Goal: Information Seeking & Learning: Learn about a topic

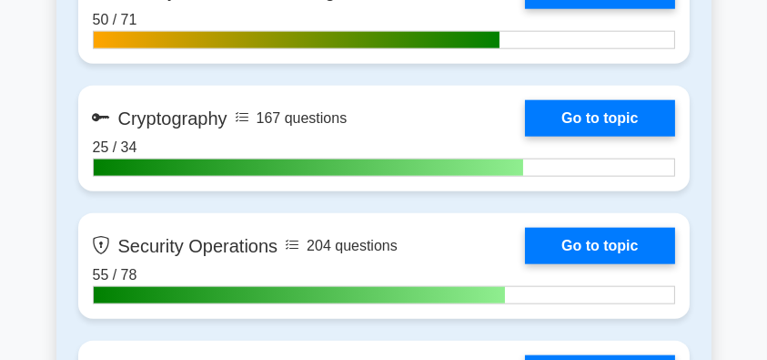
scroll to position [2134, 0]
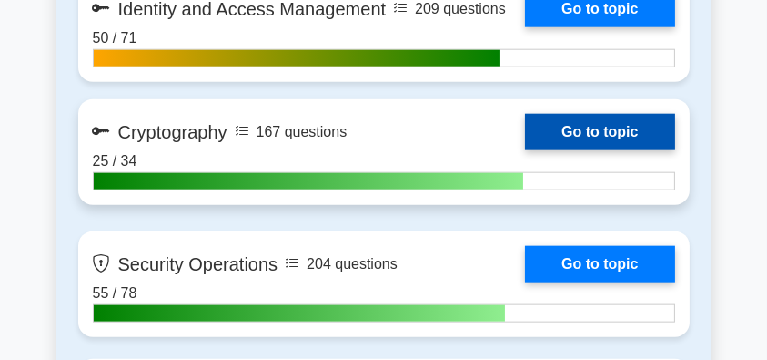
click at [632, 120] on link "Go to topic" at bounding box center [599, 132] width 149 height 36
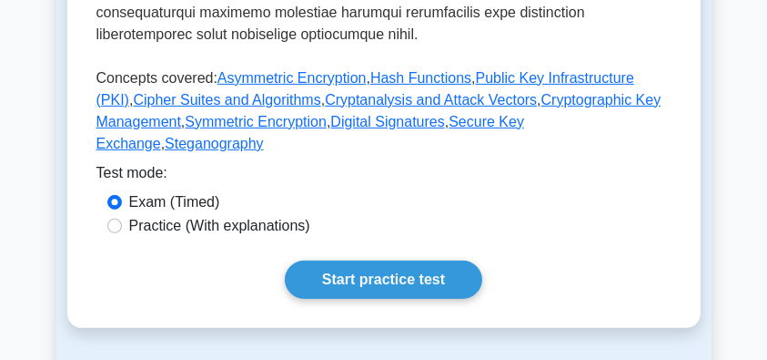
scroll to position [1031, 0]
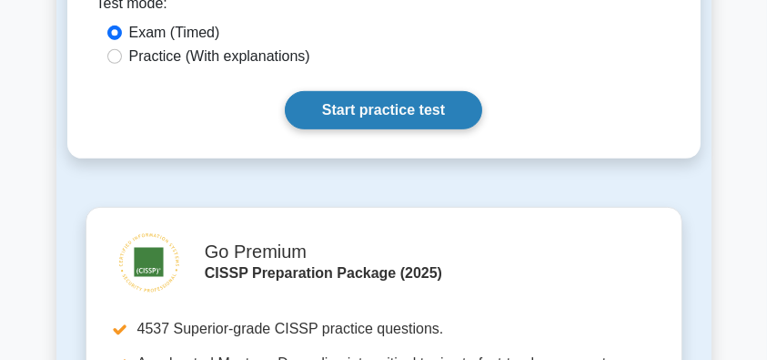
click at [409, 91] on link "Start practice test" at bounding box center [384, 110] width 198 height 38
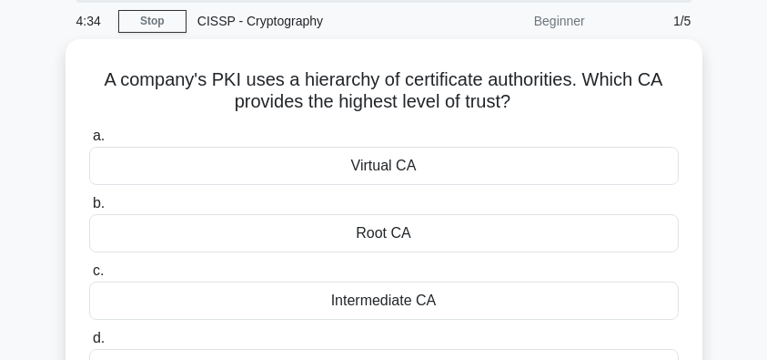
scroll to position [121, 0]
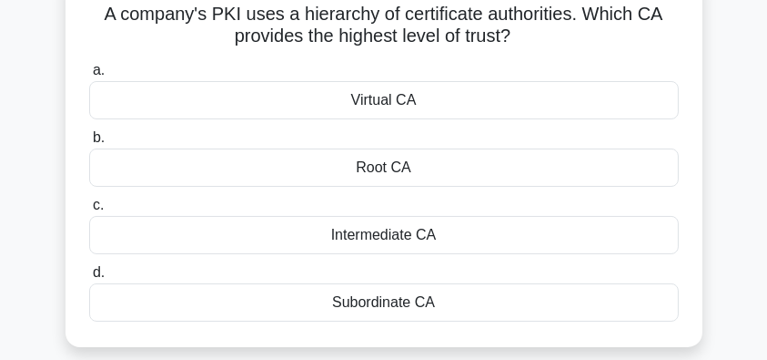
click at [464, 167] on div "Root CA" at bounding box center [384, 167] width 590 height 38
click at [89, 144] on input "b. Root CA" at bounding box center [89, 138] width 0 height 12
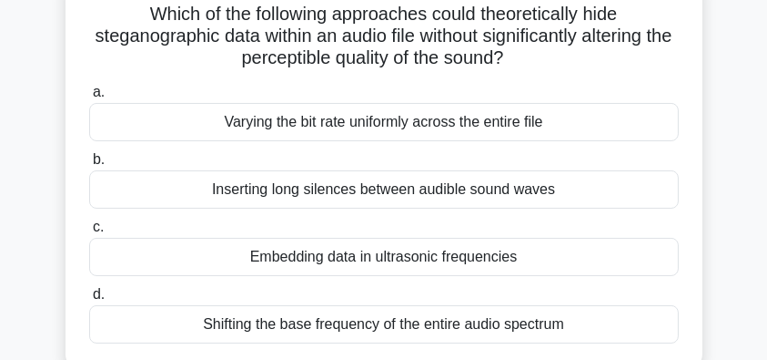
click at [568, 254] on div "Embedding data in ultrasonic frequencies" at bounding box center [384, 257] width 590 height 38
click at [89, 233] on input "c. Embedding data in ultrasonic frequencies" at bounding box center [89, 227] width 0 height 12
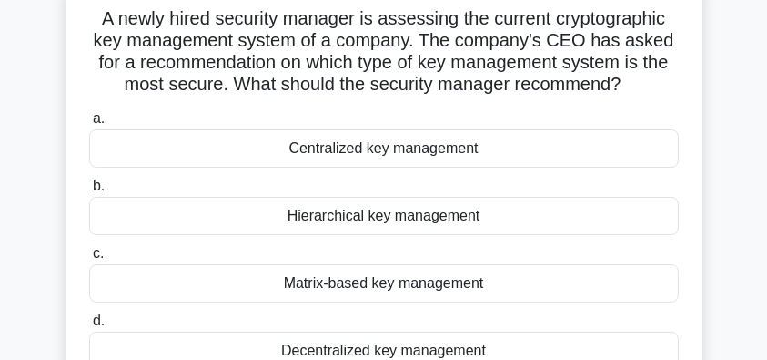
scroll to position [182, 0]
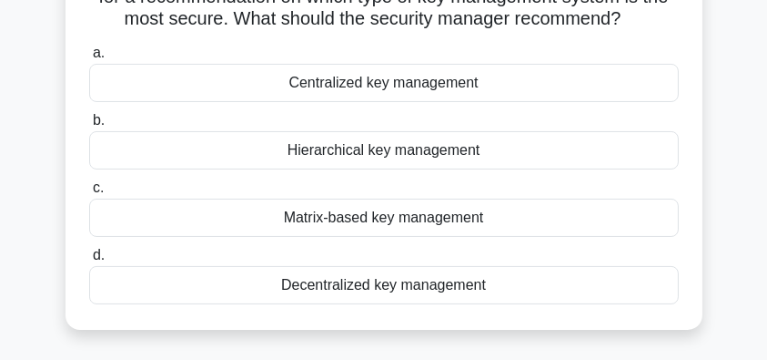
click at [491, 289] on div "Decentralized key management" at bounding box center [384, 285] width 590 height 38
click at [89, 261] on input "d. Decentralized key management" at bounding box center [89, 255] width 0 height 12
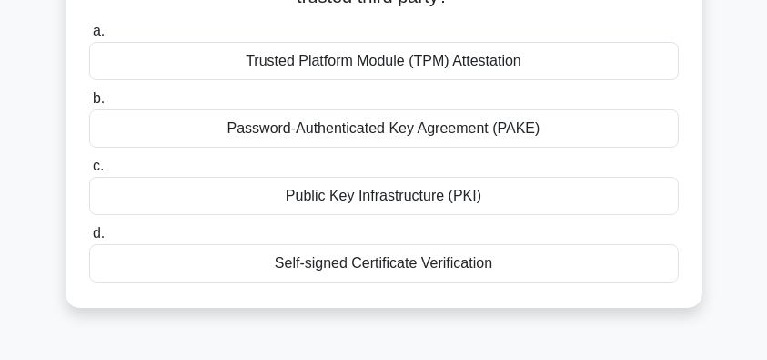
click at [511, 206] on div "Public Key Infrastructure (PKI)" at bounding box center [384, 196] width 590 height 38
click at [89, 172] on input "c. Public Key Infrastructure (PKI)" at bounding box center [89, 166] width 0 height 12
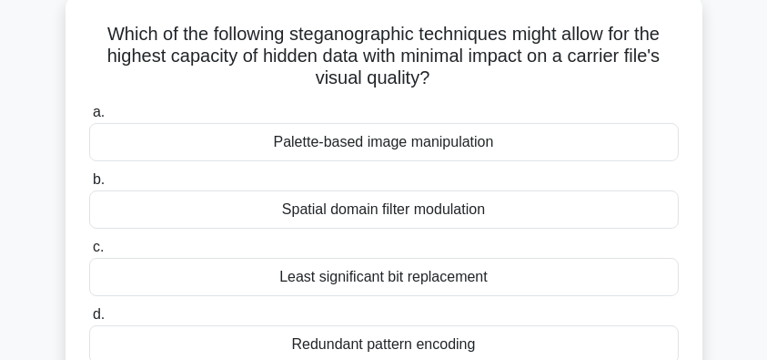
scroll to position [60, 0]
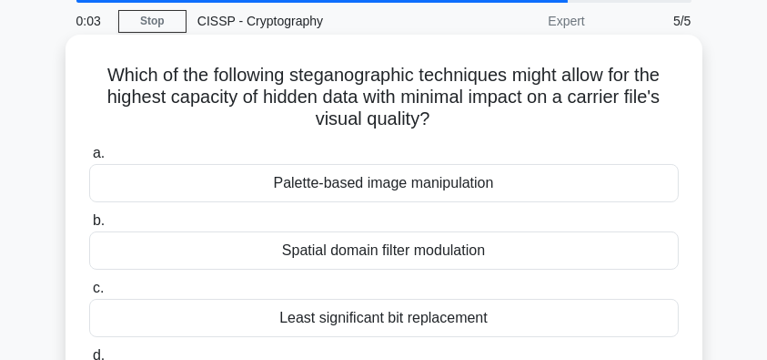
click at [614, 180] on div "Palette-based image manipulation" at bounding box center [384, 183] width 590 height 38
click at [89, 159] on input "a. Palette-based image manipulation" at bounding box center [89, 153] width 0 height 12
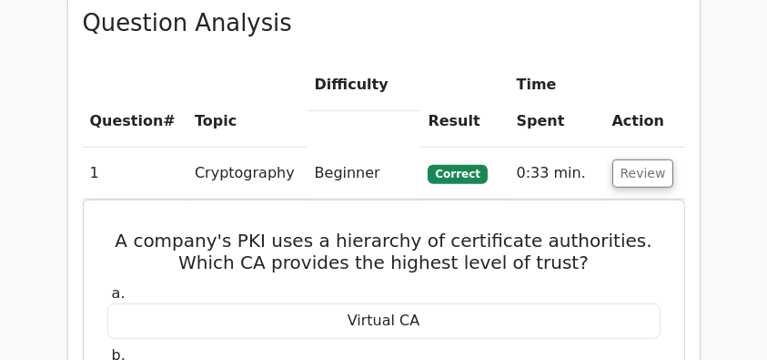
scroll to position [1334, 0]
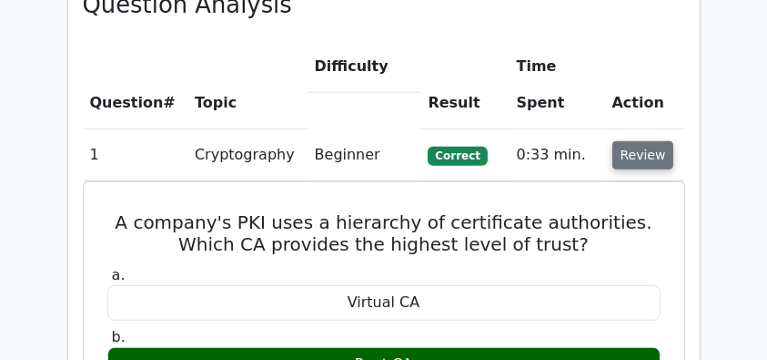
click at [631, 141] on button "Review" at bounding box center [644, 155] width 62 height 28
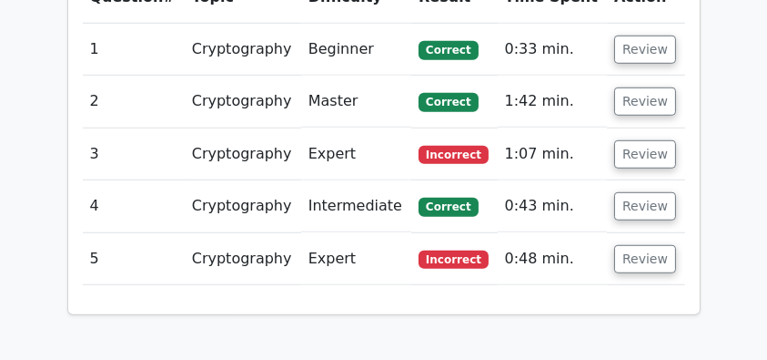
scroll to position [1516, 0]
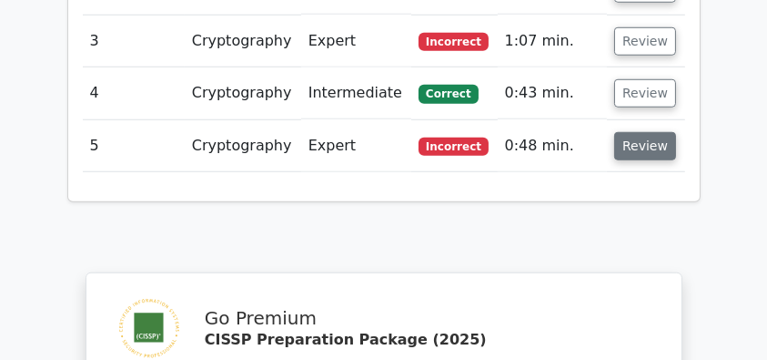
click at [634, 132] on button "Review" at bounding box center [645, 146] width 62 height 28
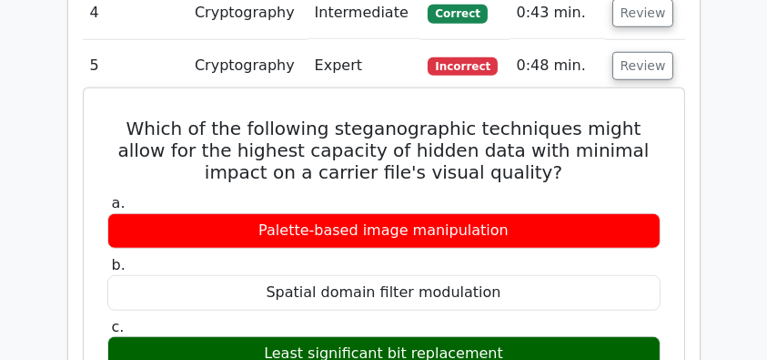
scroll to position [1614, 0]
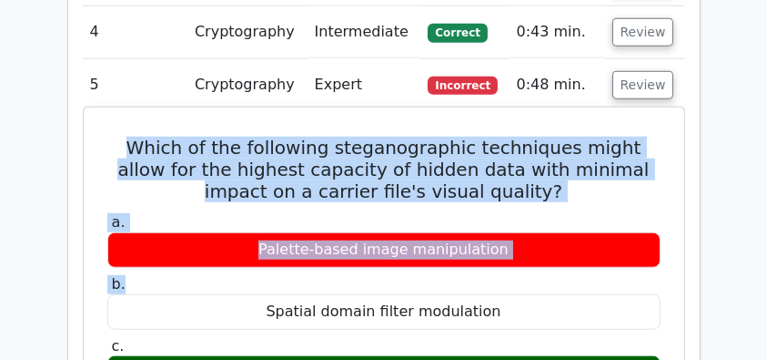
drag, startPoint x: 112, startPoint y: 101, endPoint x: 485, endPoint y: 238, distance: 397.7
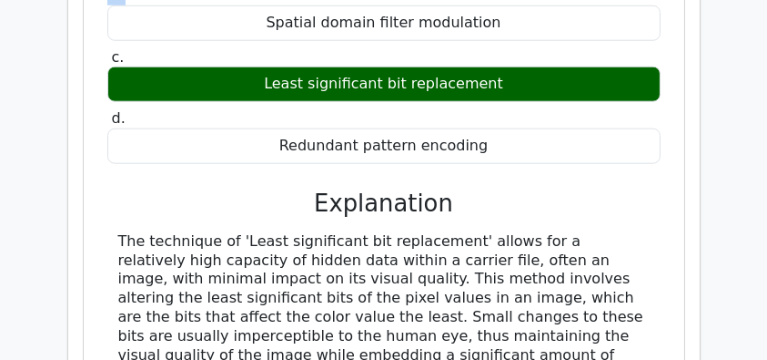
scroll to position [1917, 0]
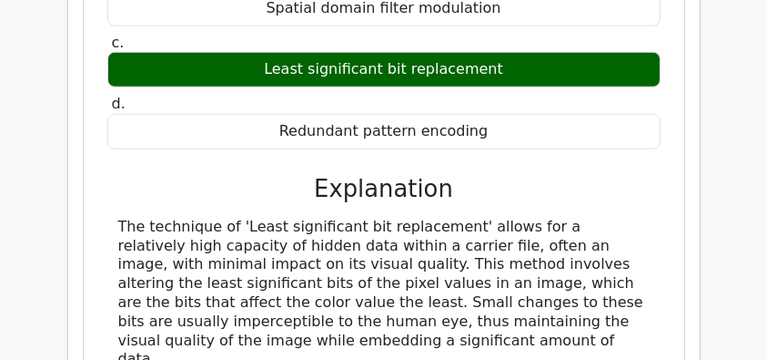
copy div "Which of the following steganographic techniques might allow for the highest ca…"
